Goal: Find specific page/section: Find specific page/section

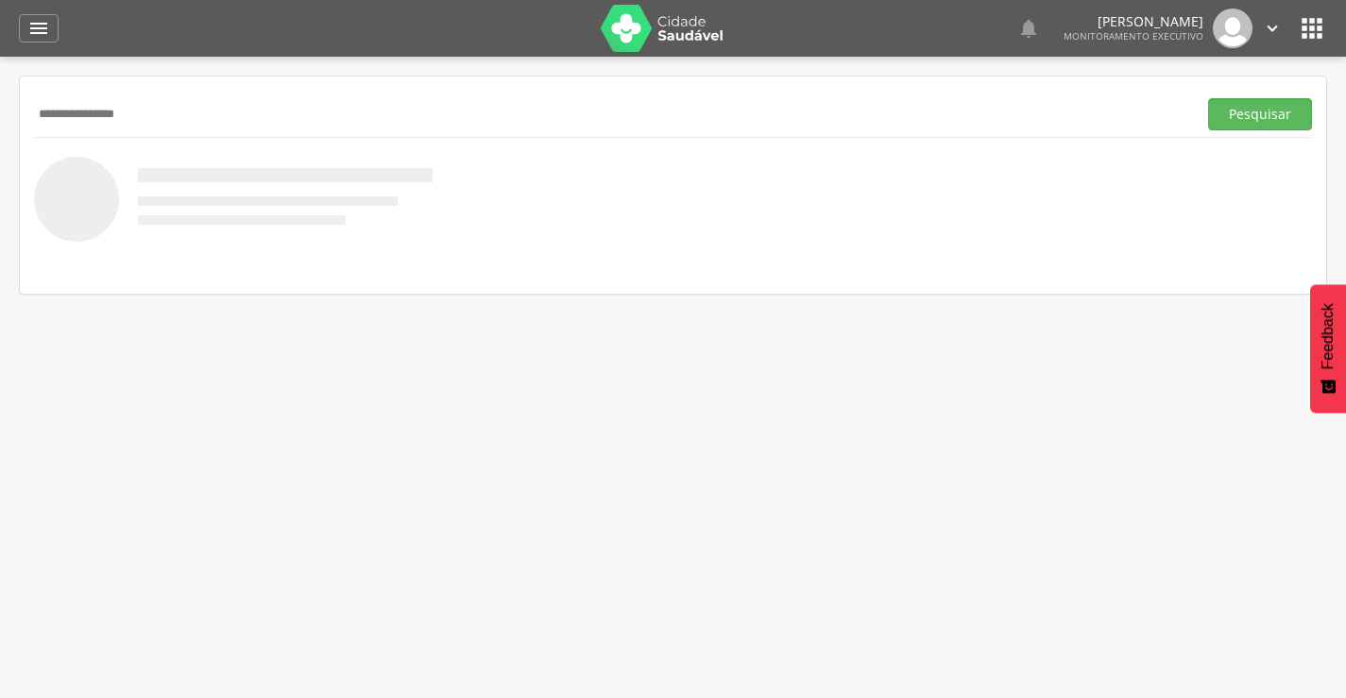
type input "**********"
click at [1208, 98] on button "Pesquisar" at bounding box center [1260, 114] width 104 height 32
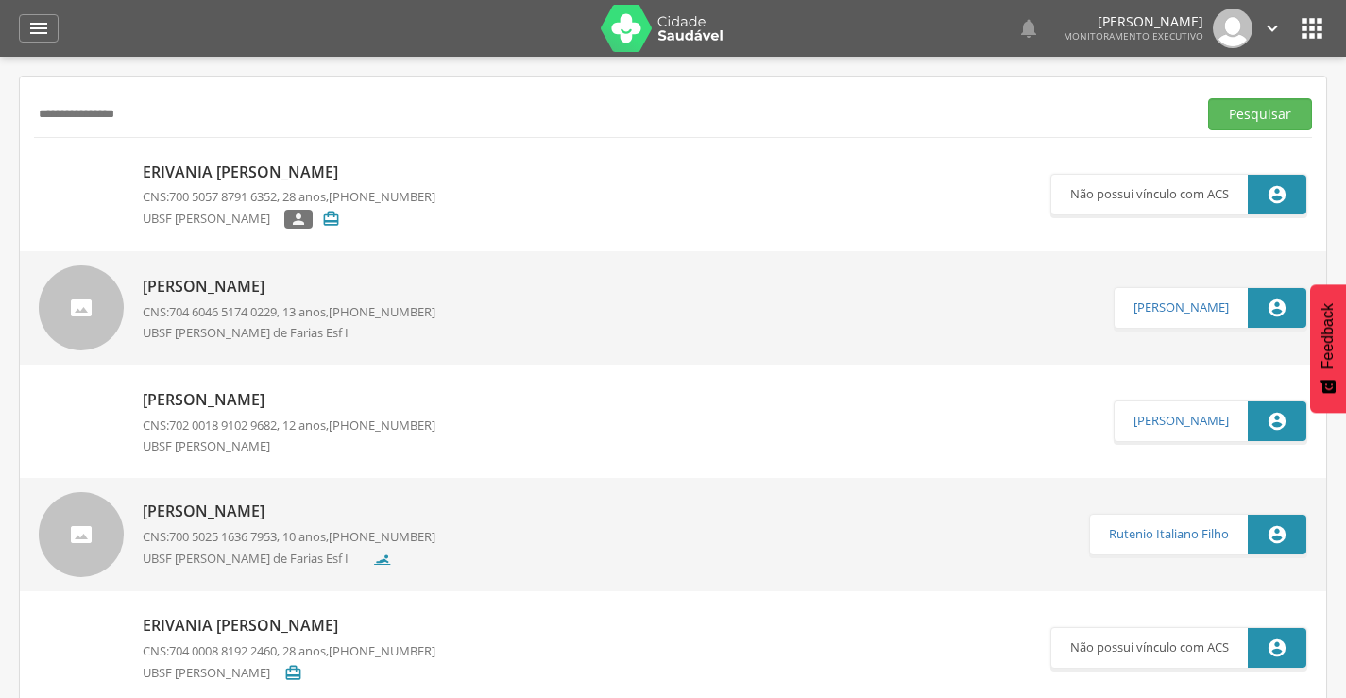
click at [274, 169] on p "Erivania [PERSON_NAME]" at bounding box center [289, 172] width 293 height 22
type input "**********"
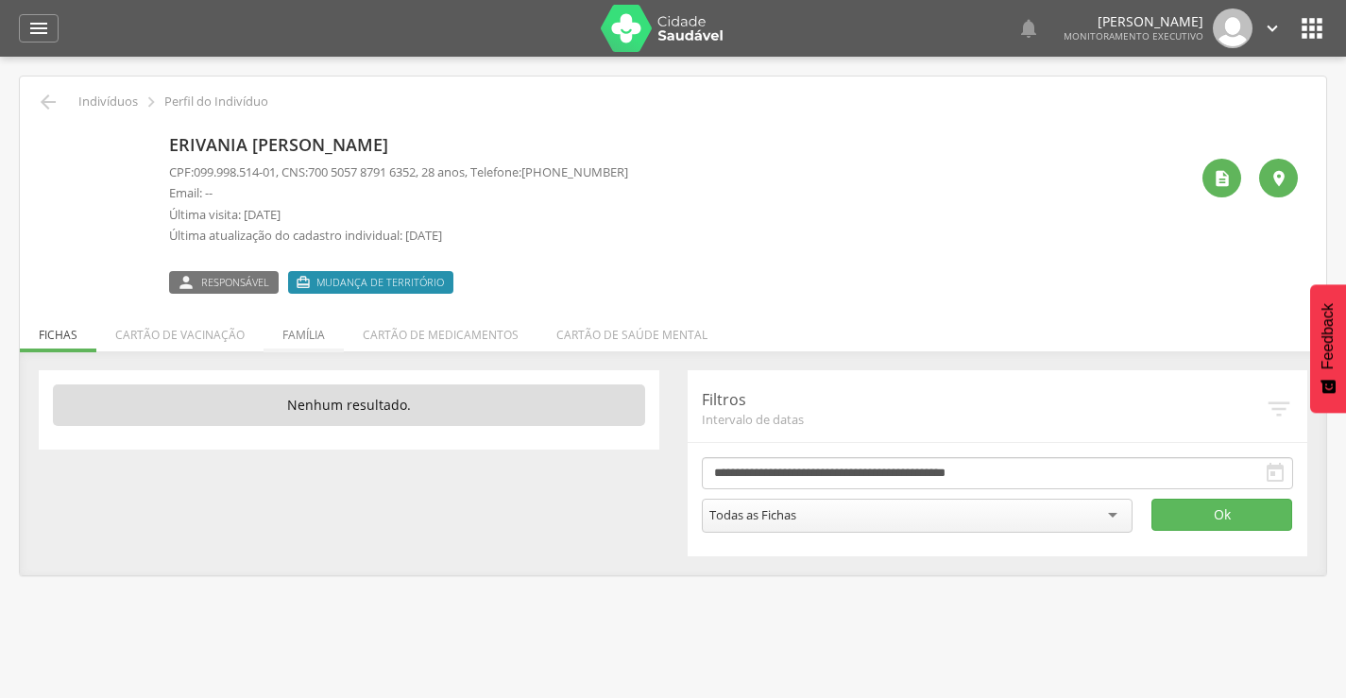
click at [287, 341] on li "Família" at bounding box center [303, 330] width 80 height 44
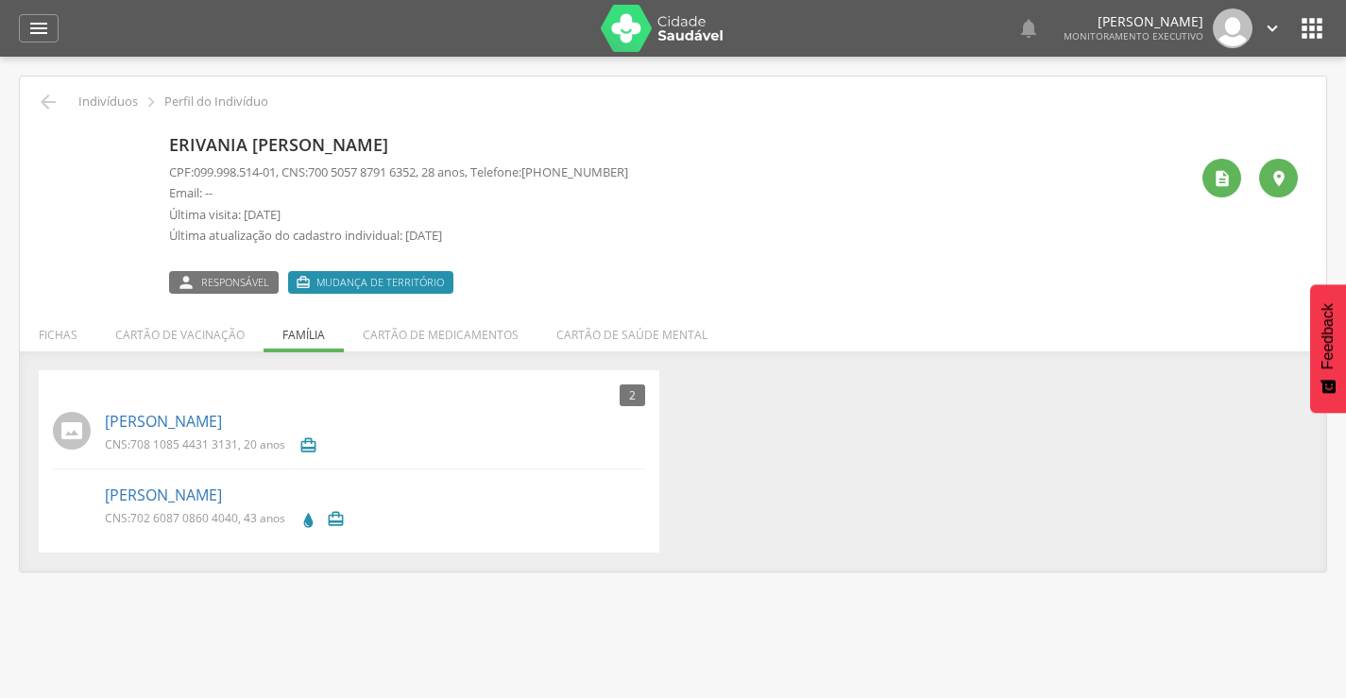
click at [33, 106] on div " Indivíduos  Perfil do Indivíduo Erivania Martins dos Santos CPF: 099.998.514…" at bounding box center [673, 323] width 1306 height 495
click at [42, 101] on icon "" at bounding box center [48, 102] width 23 height 23
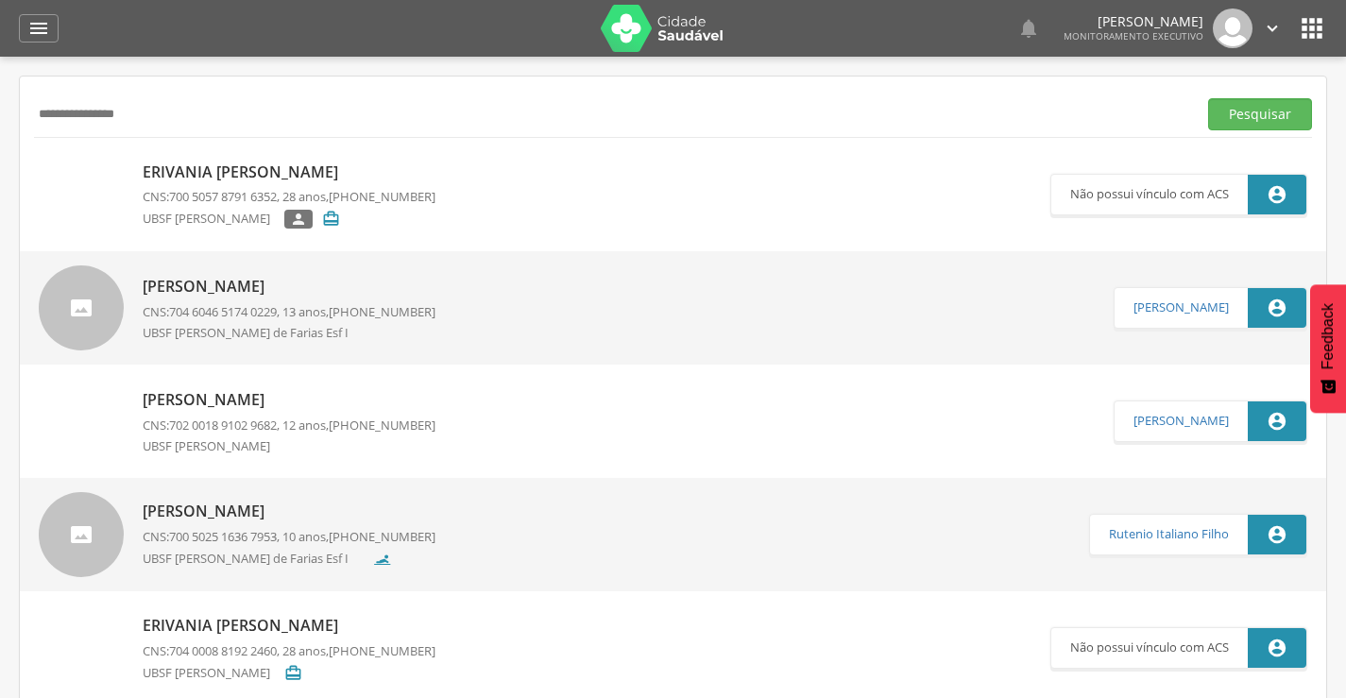
drag, startPoint x: 234, startPoint y: 120, endPoint x: 46, endPoint y: 125, distance: 188.0
type input "**********"
click at [1208, 98] on button "Pesquisar" at bounding box center [1260, 114] width 104 height 32
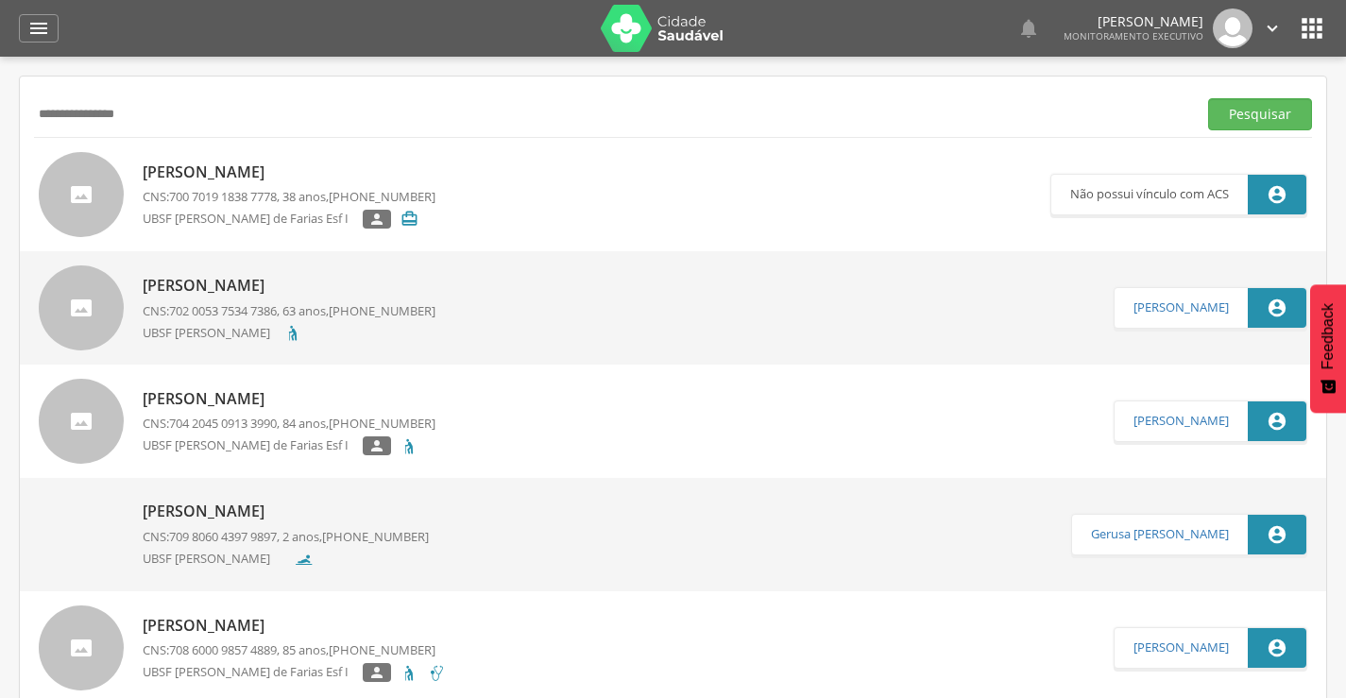
click at [287, 177] on p "[PERSON_NAME]" at bounding box center [289, 172] width 293 height 22
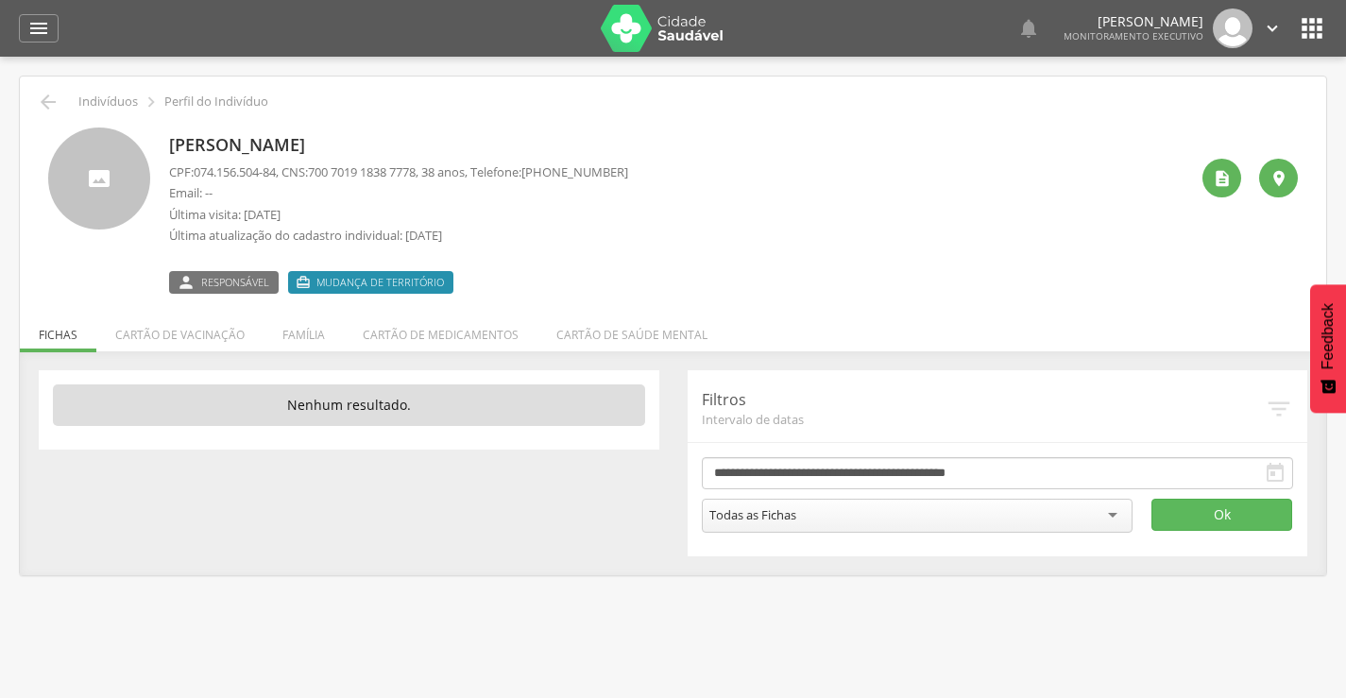
scroll to position [57, 0]
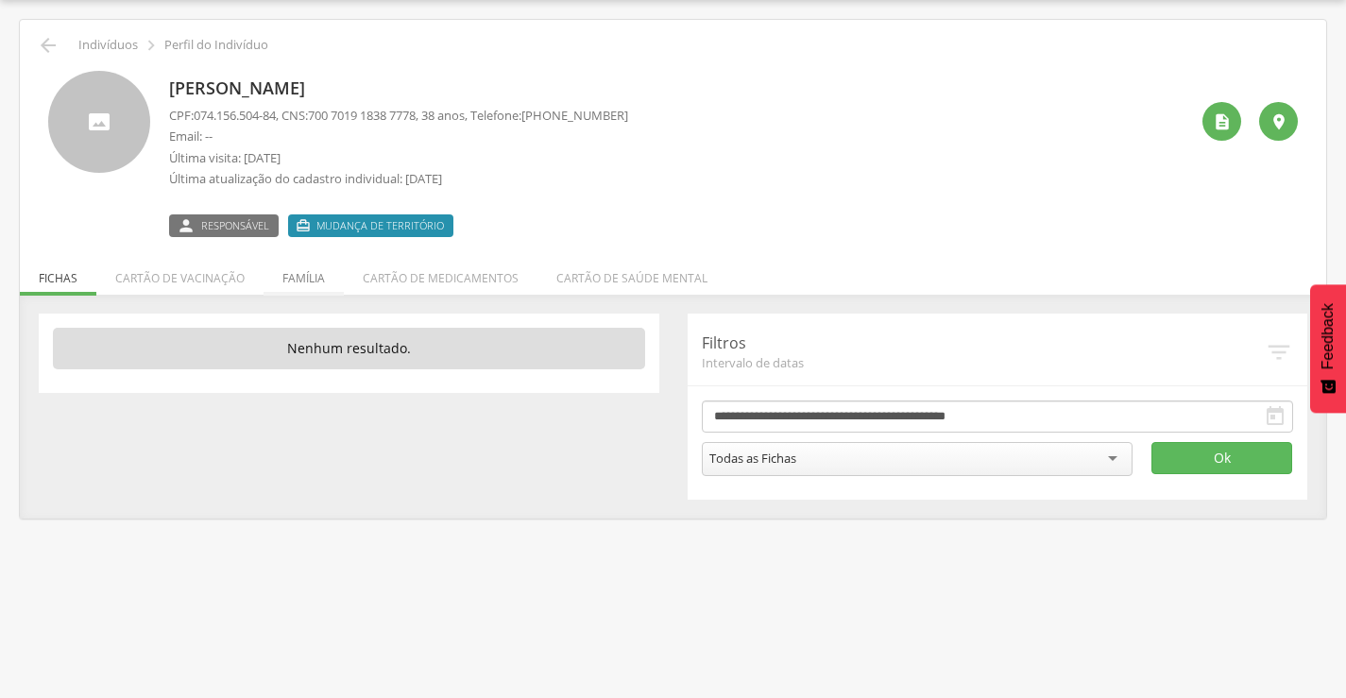
click at [283, 273] on li "Família" at bounding box center [303, 273] width 80 height 44
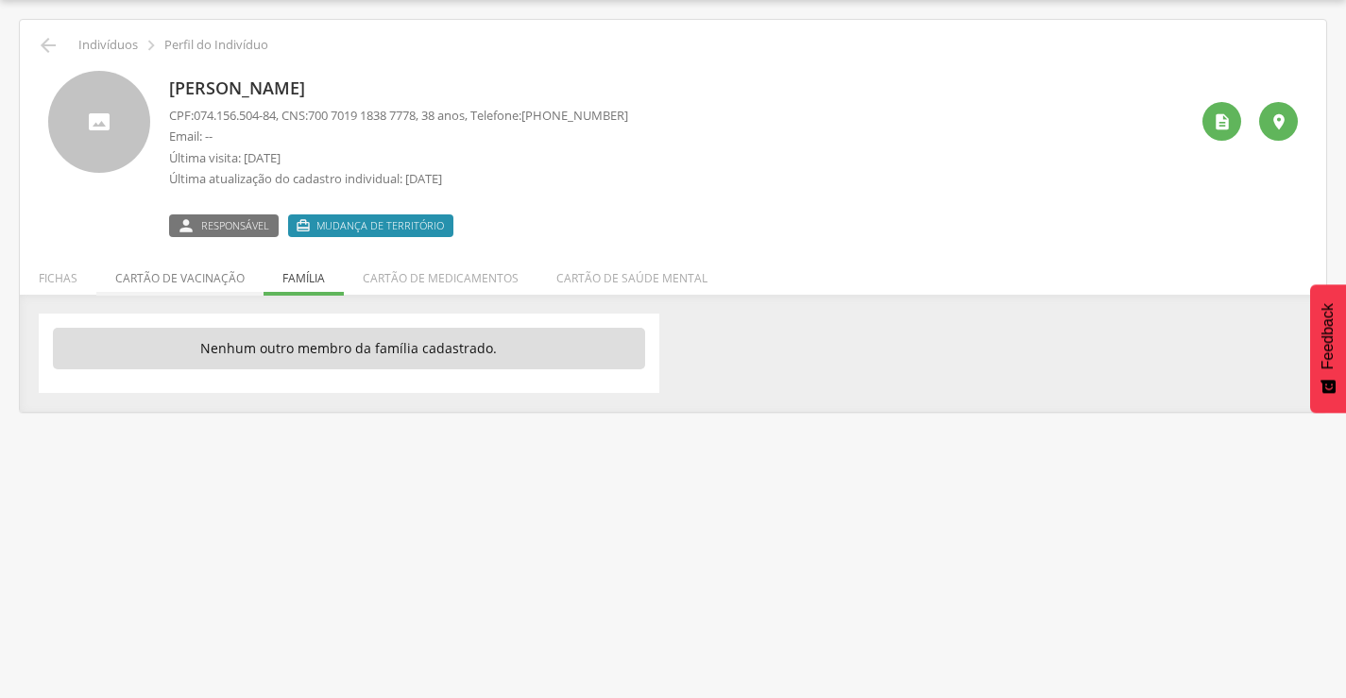
click at [211, 291] on li "Cartão de vacinação" at bounding box center [179, 273] width 167 height 44
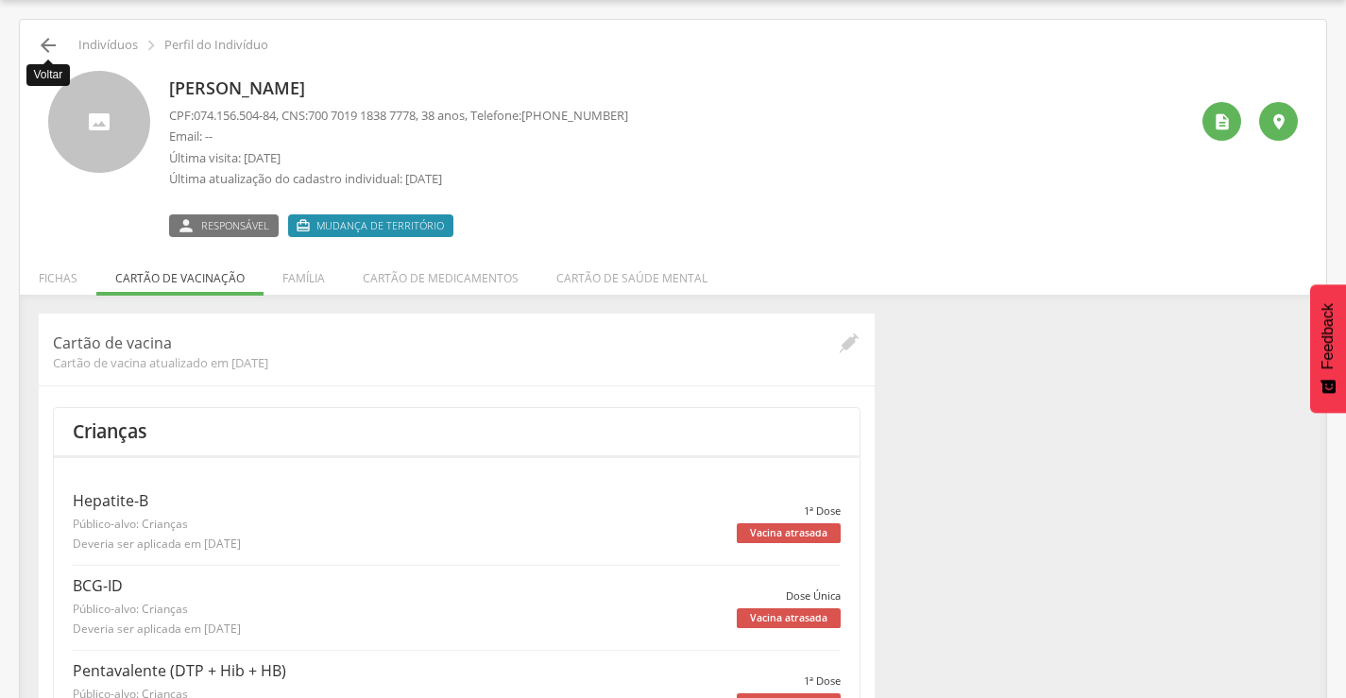
click at [43, 43] on icon "" at bounding box center [48, 45] width 23 height 23
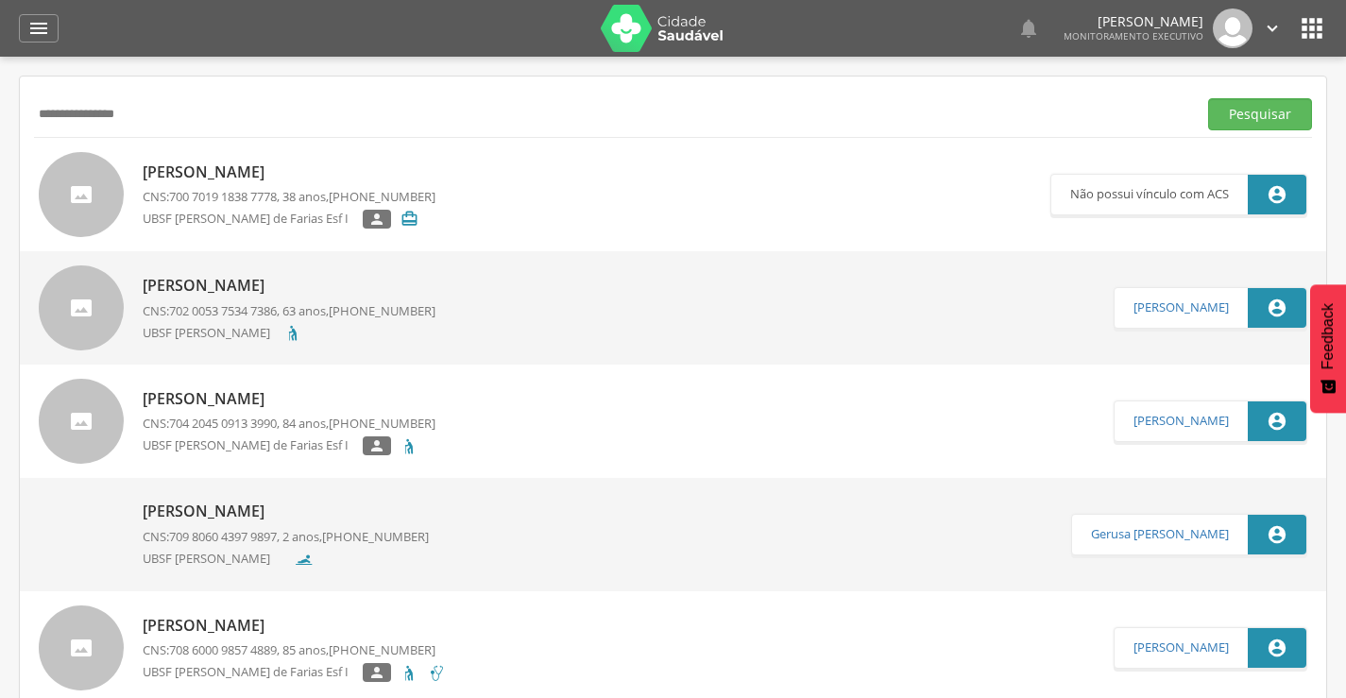
drag, startPoint x: 218, startPoint y: 108, endPoint x: 3, endPoint y: 110, distance: 215.3
click at [3, 110] on div " Supervisão  Distritos  Ubs Coordenador: - Prata / PB Intervalo de Tempo  S…" at bounding box center [673, 406] width 1346 height 698
